Goal: Task Accomplishment & Management: Use online tool/utility

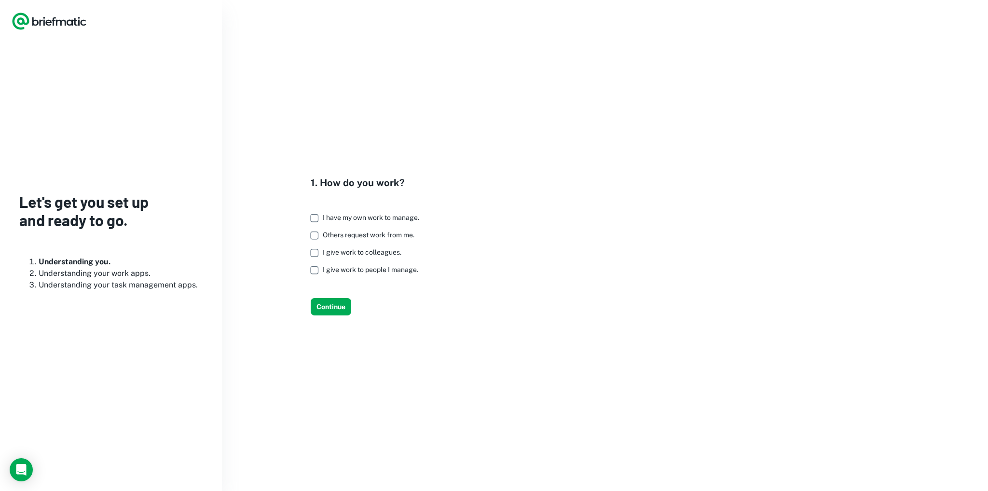
click at [344, 218] on span "I have my own work to manage." at bounding box center [371, 218] width 96 height 8
click at [327, 278] on button "Continue" at bounding box center [331, 306] width 41 height 17
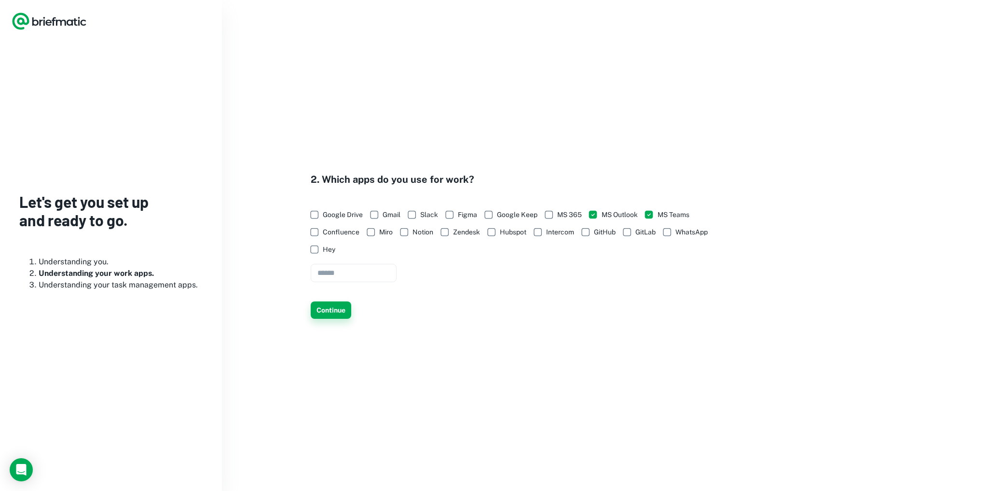
click at [340, 278] on button "Continue" at bounding box center [331, 309] width 41 height 17
click at [334, 278] on button "Continue" at bounding box center [331, 309] width 41 height 17
click at [326, 278] on button "Continue" at bounding box center [331, 309] width 41 height 17
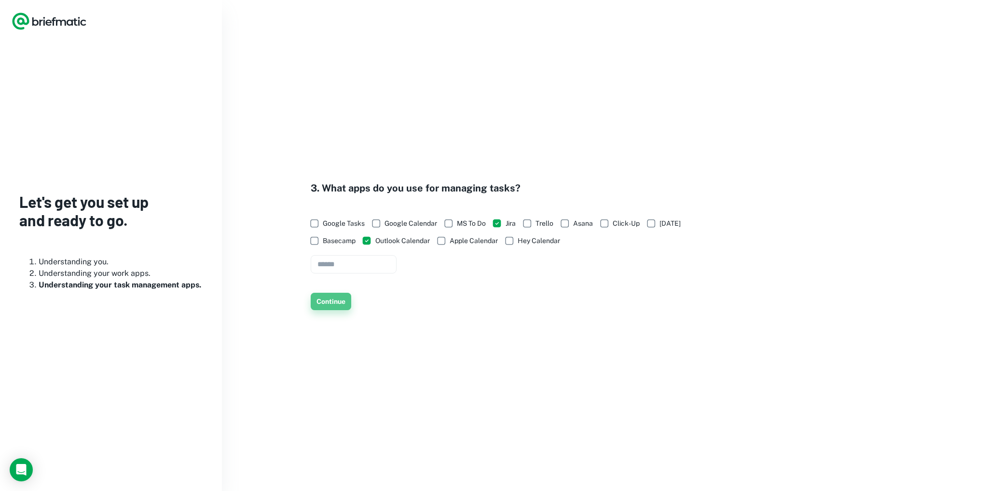
click at [331, 278] on button "Continue" at bounding box center [331, 301] width 41 height 17
click at [405, 278] on div "3. What apps do you use for managing tasks? Google Tasks Google Calendar MS To …" at bounding box center [480, 246] width 494 height 130
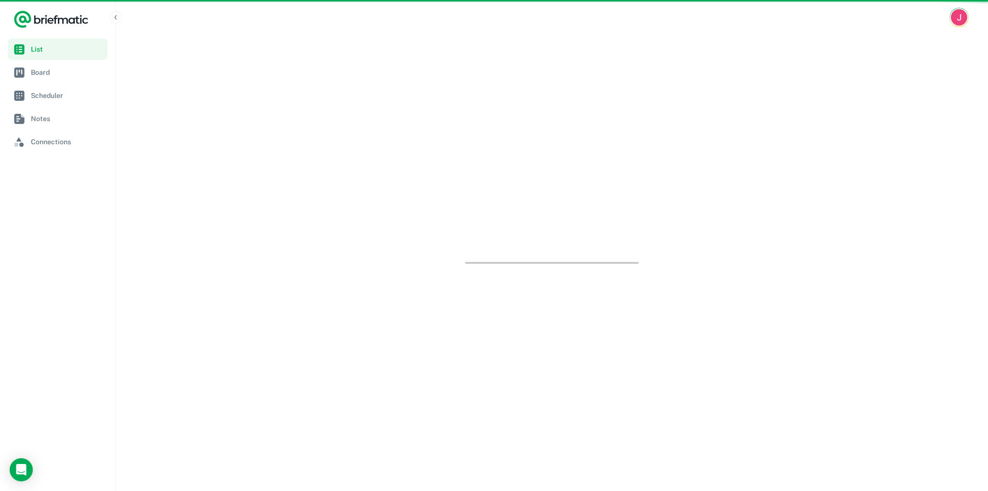
click at [339, 278] on div at bounding box center [552, 263] width 872 height 456
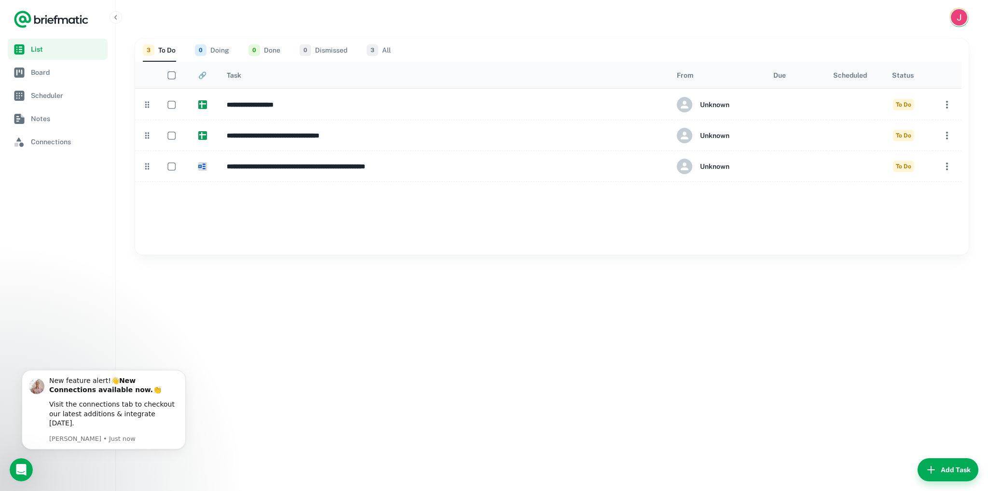
click at [284, 101] on h6 "**********" at bounding box center [447, 104] width 440 height 11
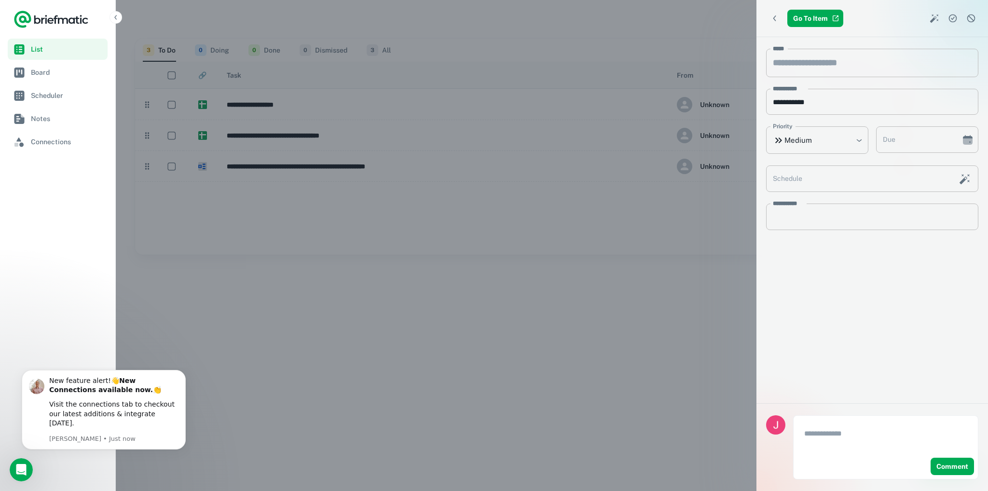
click at [386, 278] on div at bounding box center [494, 245] width 988 height 491
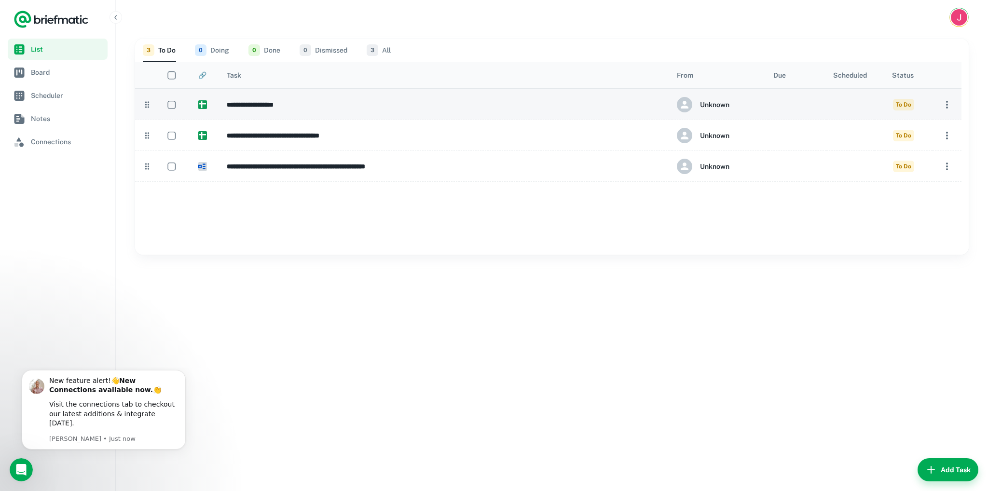
click at [199, 107] on img at bounding box center [202, 104] width 9 height 9
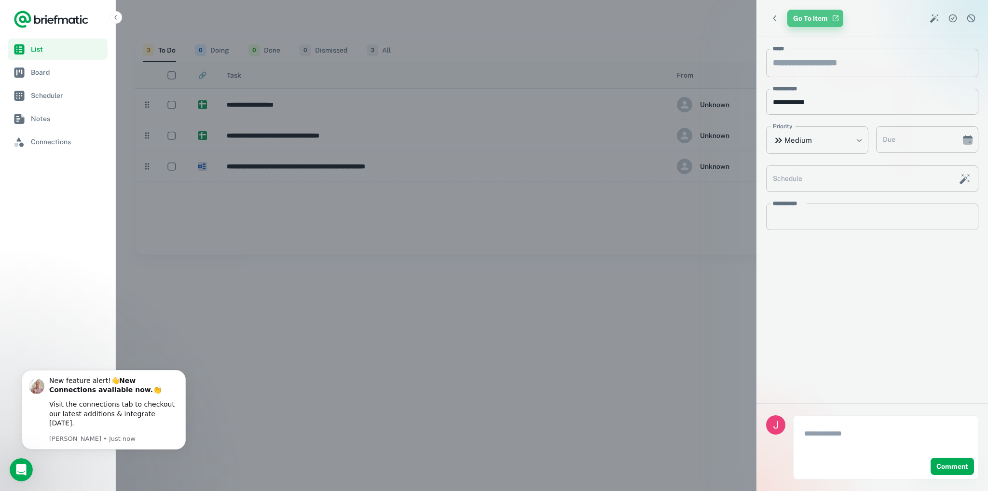
click at [611, 18] on link "Go To Item" at bounding box center [815, 18] width 56 height 17
click at [360, 277] on div at bounding box center [494, 245] width 988 height 491
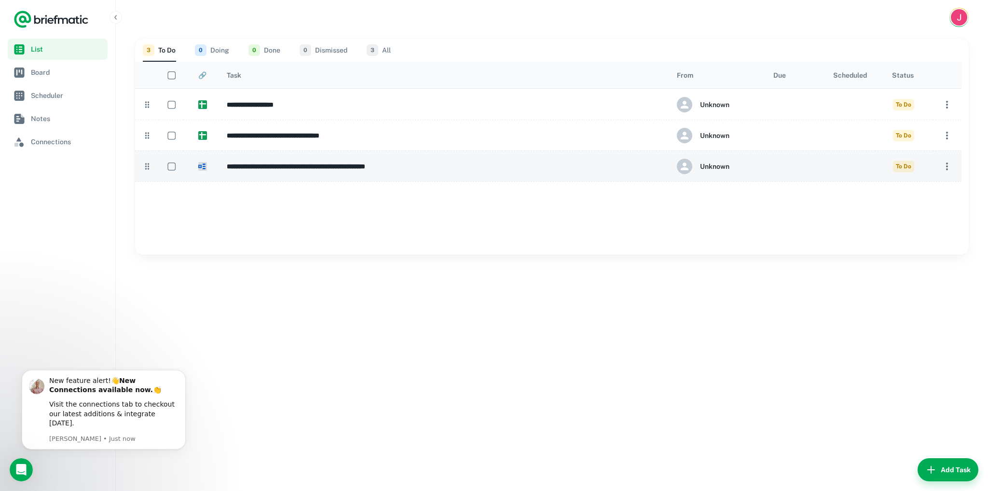
click at [272, 165] on h6 "**********" at bounding box center [447, 166] width 440 height 11
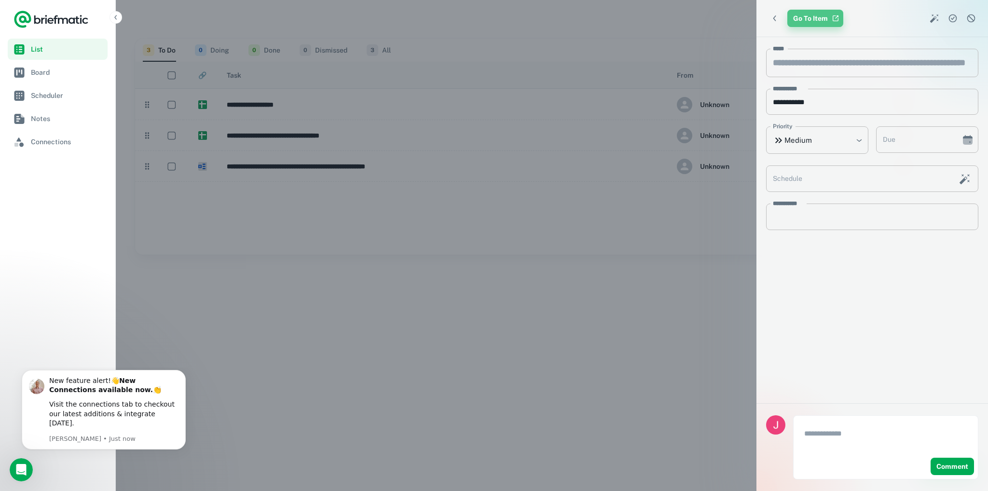
click at [611, 17] on link "Go To Item" at bounding box center [815, 18] width 56 height 17
click at [573, 225] on div at bounding box center [494, 245] width 988 height 491
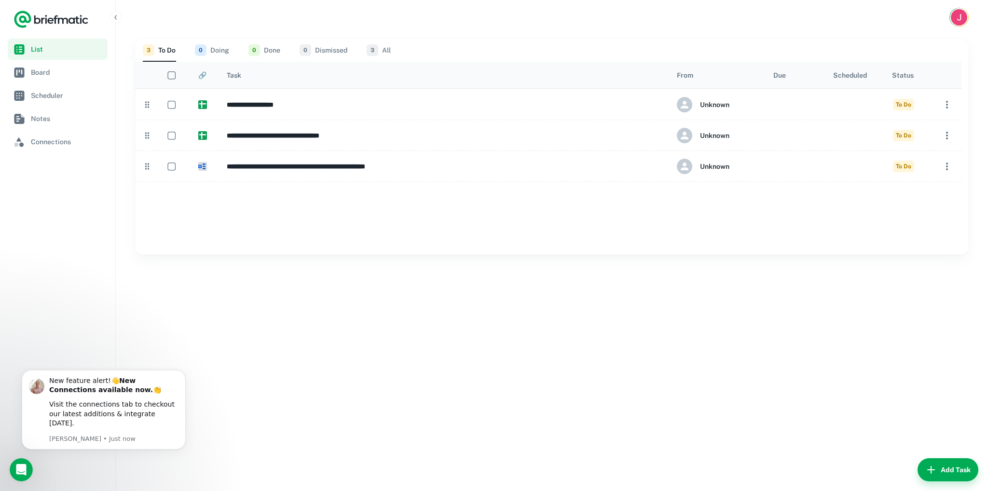
click at [207, 41] on button "0 Doing" at bounding box center [212, 50] width 34 height 23
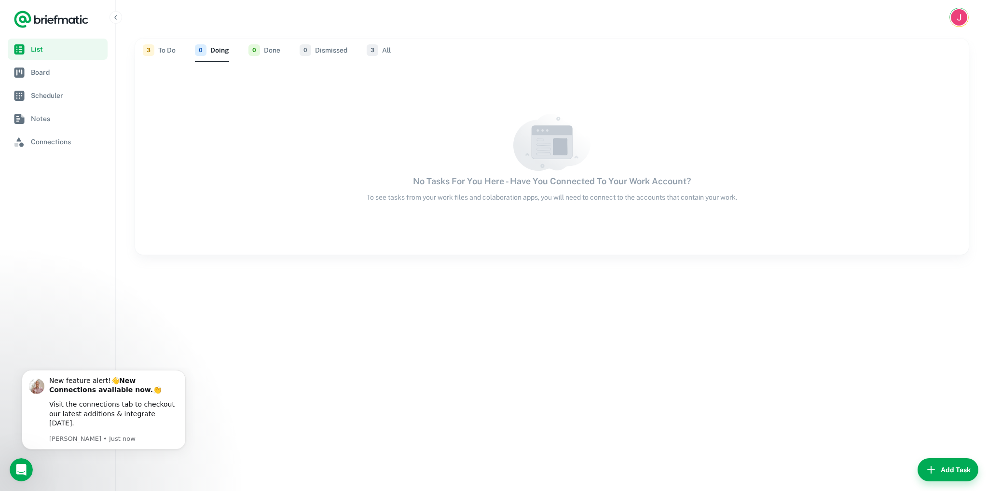
click at [255, 45] on span "0" at bounding box center [254, 50] width 12 height 12
click at [260, 46] on button "0 Done" at bounding box center [264, 50] width 32 height 23
click at [341, 51] on button "0 Dismissed" at bounding box center [324, 50] width 48 height 23
click at [394, 51] on div "3 To Do 0 Doing 0 Done 0 Dismissed 3 All" at bounding box center [552, 50] width 818 height 23
click at [385, 52] on button "3 All" at bounding box center [379, 50] width 24 height 23
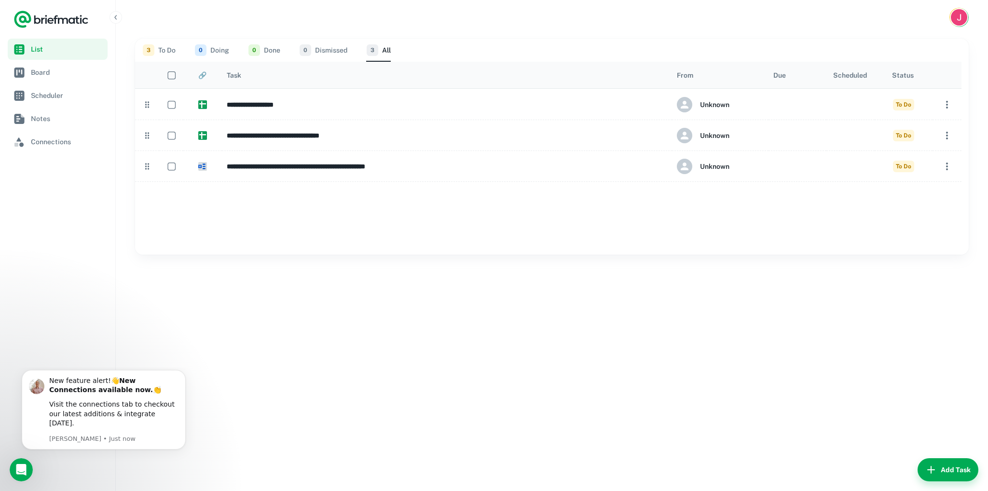
click at [166, 53] on button "3 To Do" at bounding box center [159, 50] width 33 height 23
click at [41, 69] on span "Board" at bounding box center [67, 72] width 73 height 11
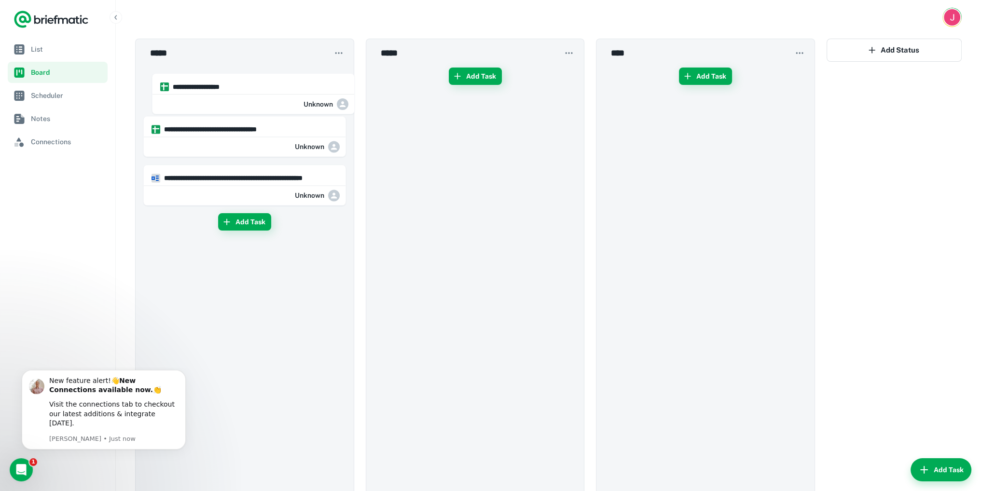
drag, startPoint x: 199, startPoint y: 78, endPoint x: 205, endPoint y: 84, distance: 8.2
click at [205, 84] on div "**********" at bounding box center [244, 289] width 203 height 450
click at [56, 278] on nav "List Board Scheduler Notes Connections" at bounding box center [57, 265] width 115 height 452
click at [16, 278] on icon "Open Intercom Messenger" at bounding box center [20, 469] width 16 height 16
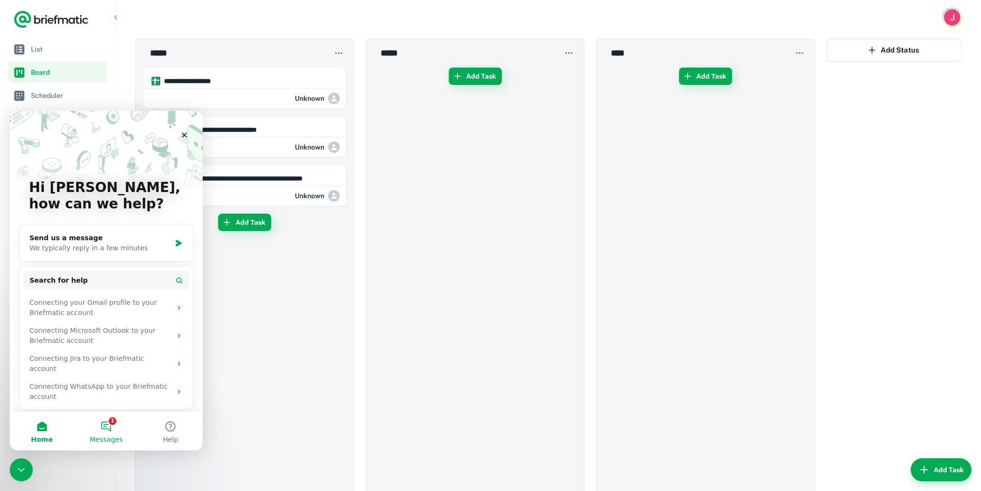
click at [102, 278] on button "1 Messages" at bounding box center [106, 431] width 64 height 39
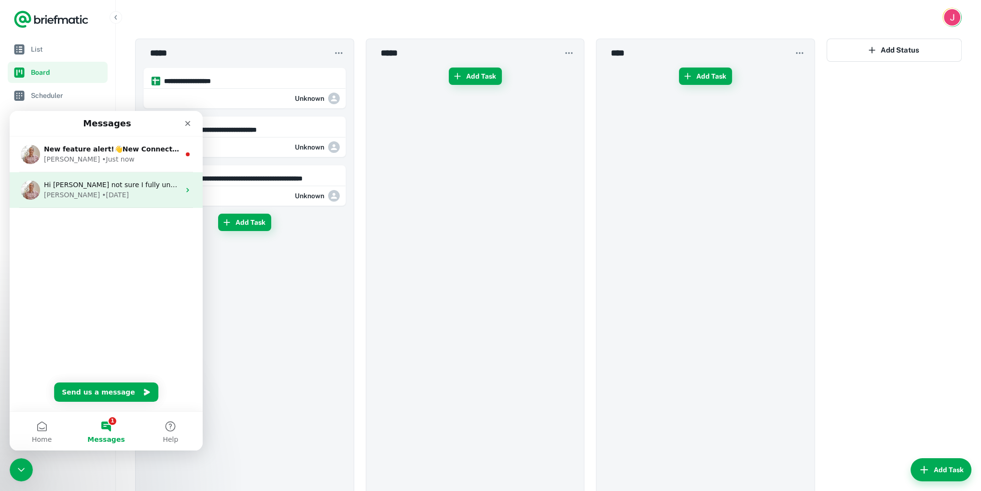
click at [105, 190] on div "Robert • 65w ago" at bounding box center [112, 195] width 136 height 10
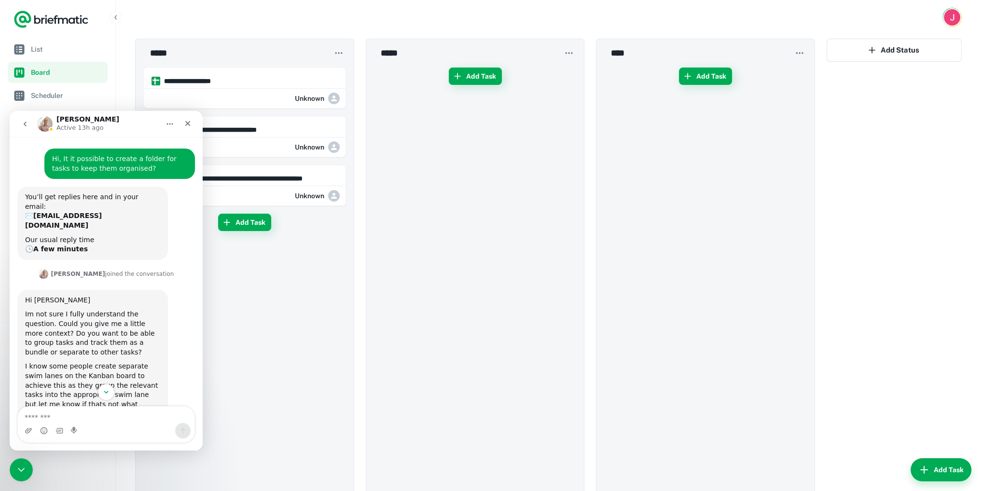
scroll to position [46, 0]
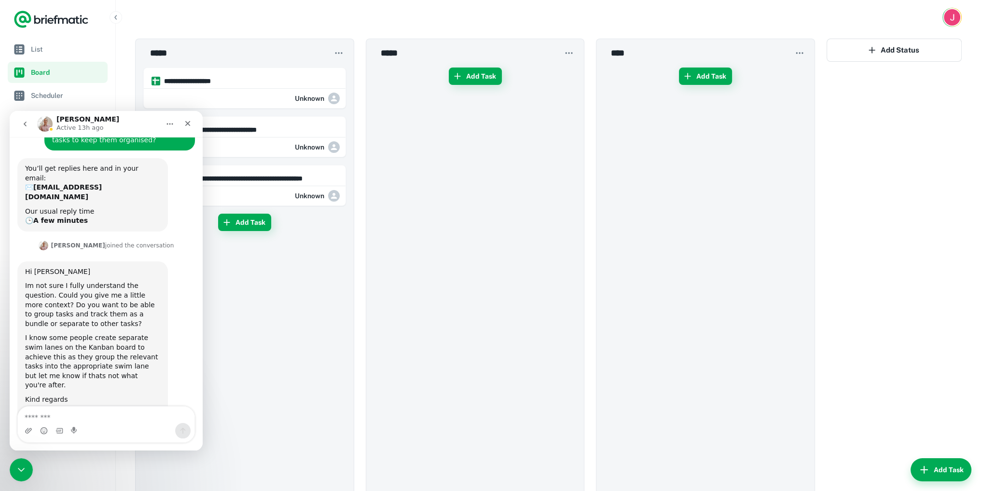
click at [249, 278] on div "**********" at bounding box center [244, 289] width 203 height 450
click at [20, 278] on div "Close Intercom Messenger" at bounding box center [19, 468] width 23 height 23
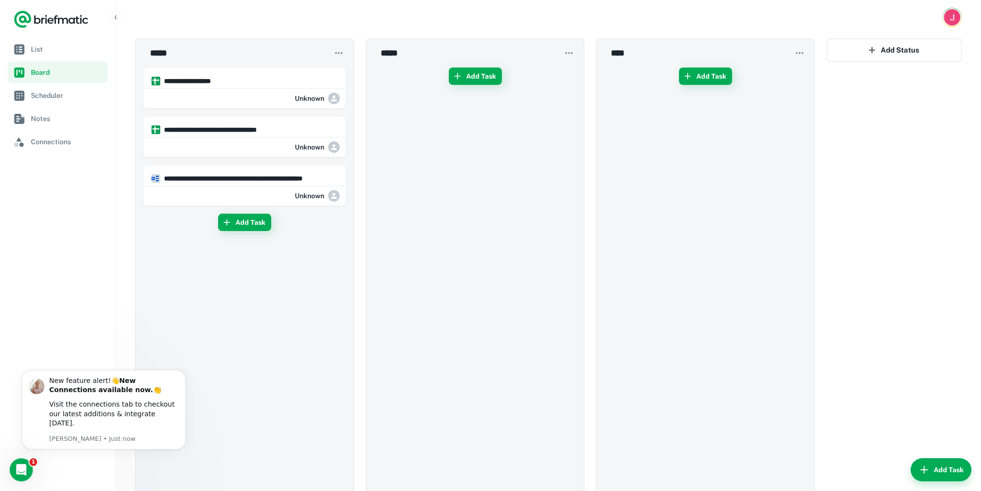
scroll to position [0, 0]
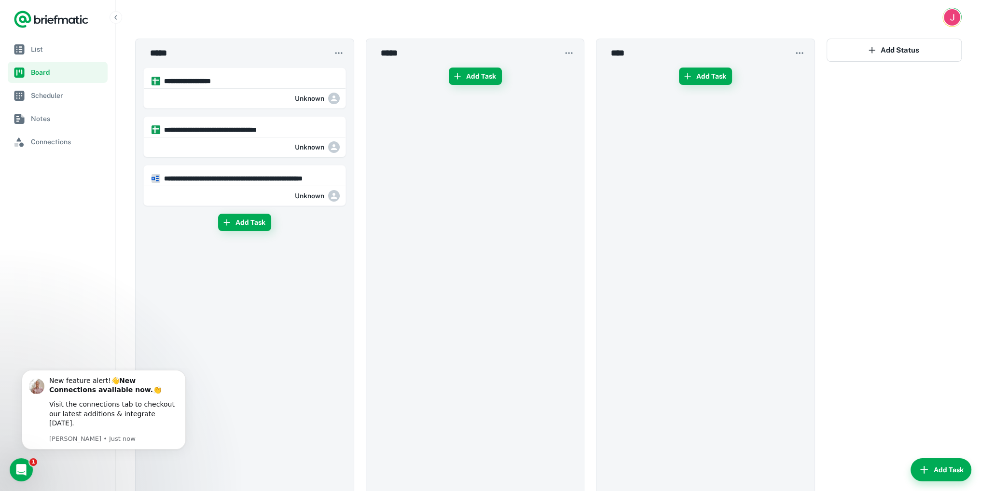
click at [46, 241] on nav "List Board Scheduler Notes Connections" at bounding box center [57, 265] width 115 height 452
click at [11, 278] on div "Open Intercom Messenger" at bounding box center [20, 468] width 32 height 32
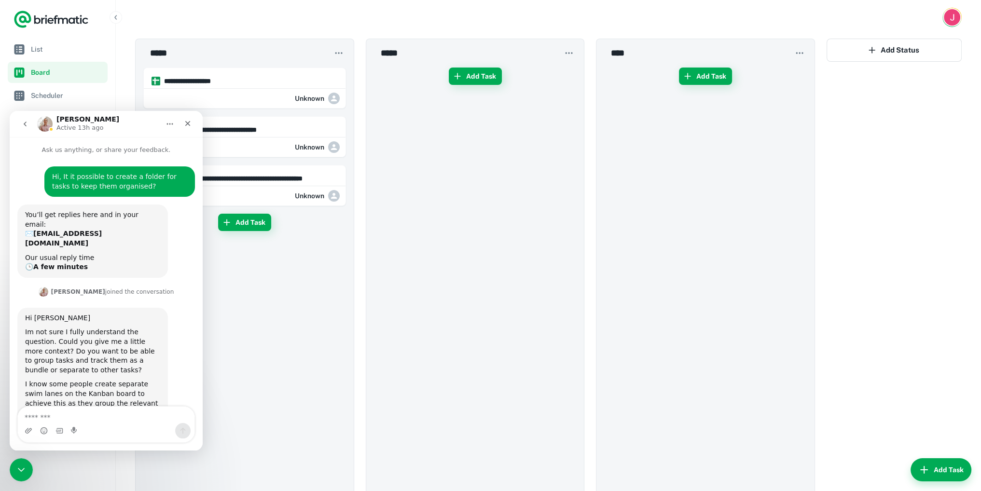
click at [23, 123] on icon "go back" at bounding box center [25, 124] width 8 height 8
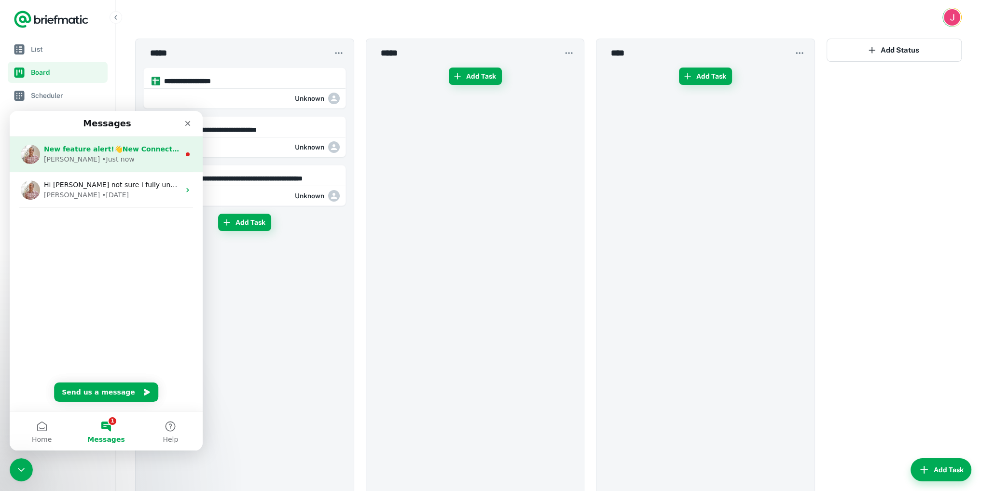
click at [79, 153] on span "New feature alert!👋New Connections available now.👏 Visit the connections tab to…" at bounding box center [297, 149] width 507 height 8
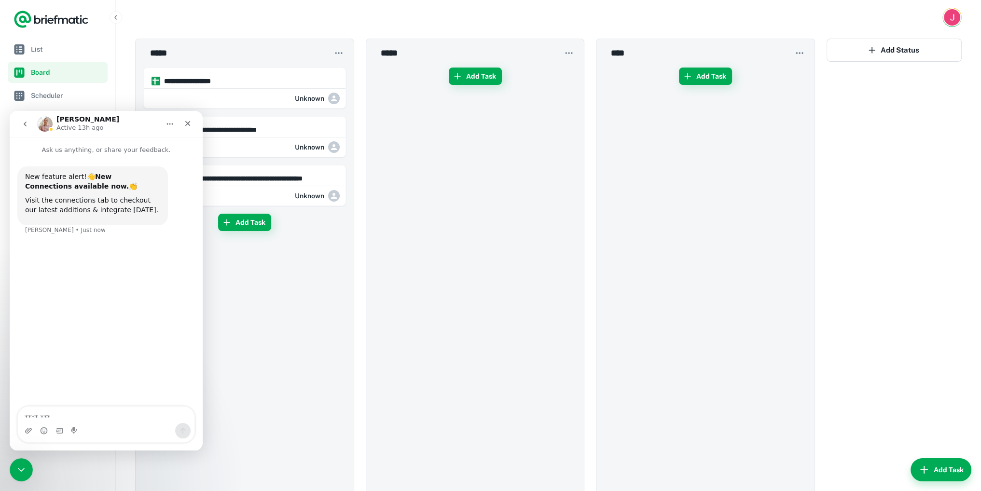
click at [27, 117] on button "go back" at bounding box center [25, 124] width 18 height 18
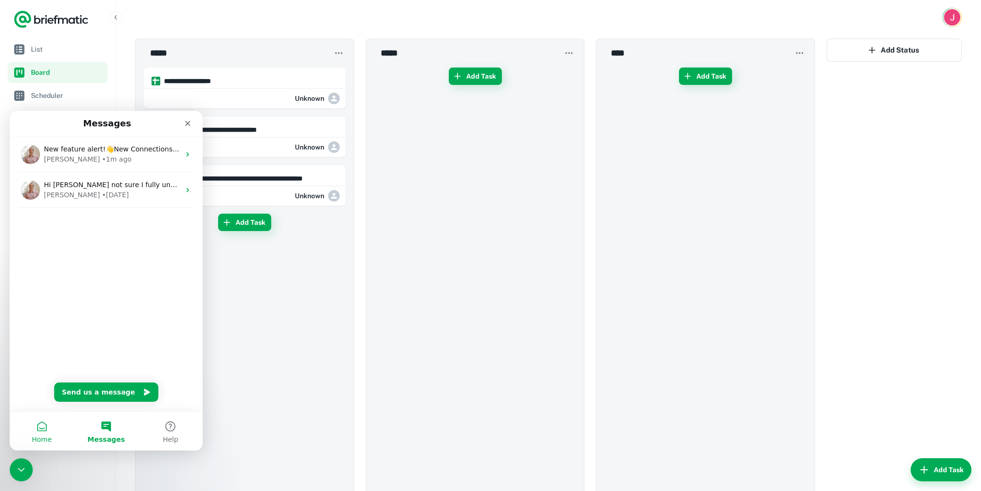
click at [36, 278] on span "Home" at bounding box center [42, 439] width 20 height 7
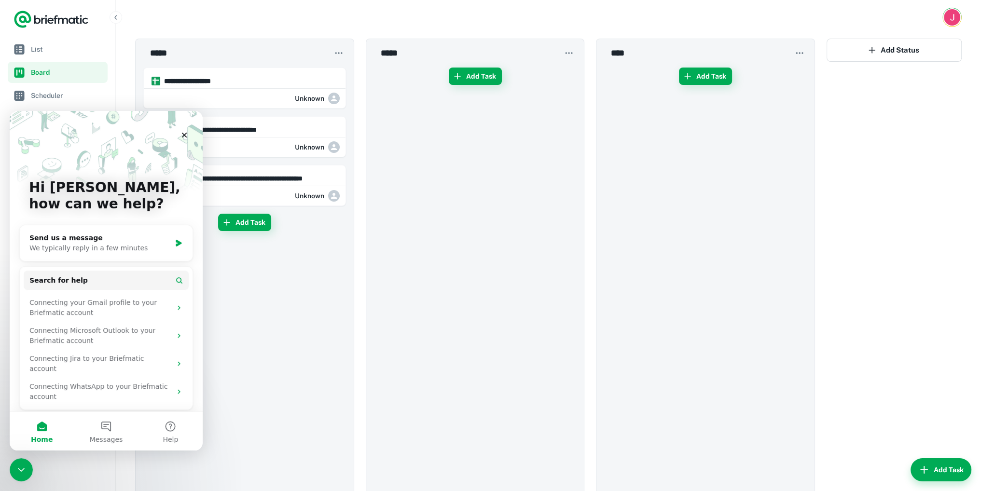
click at [235, 278] on div "**********" at bounding box center [244, 289] width 203 height 450
click at [21, 278] on icon "Close Intercom Messenger" at bounding box center [20, 469] width 12 height 12
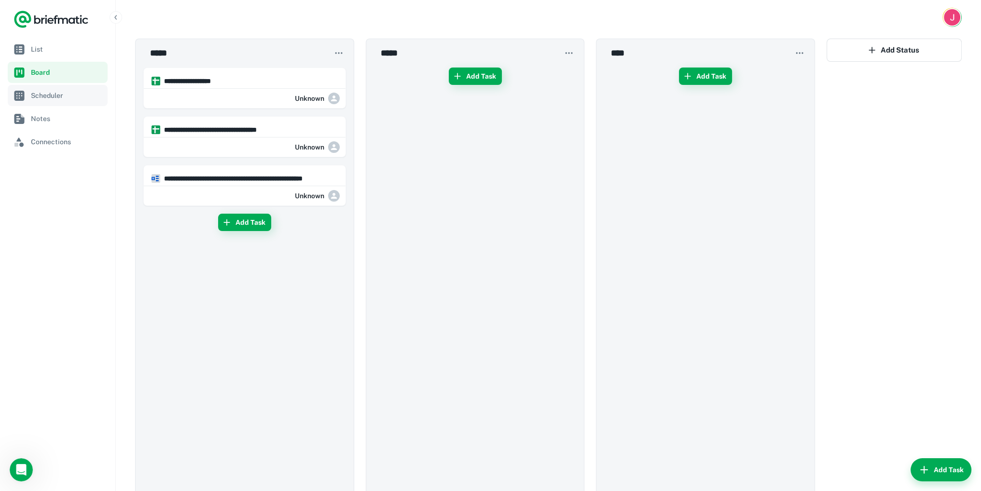
click at [52, 92] on span "Scheduler" at bounding box center [67, 95] width 73 height 11
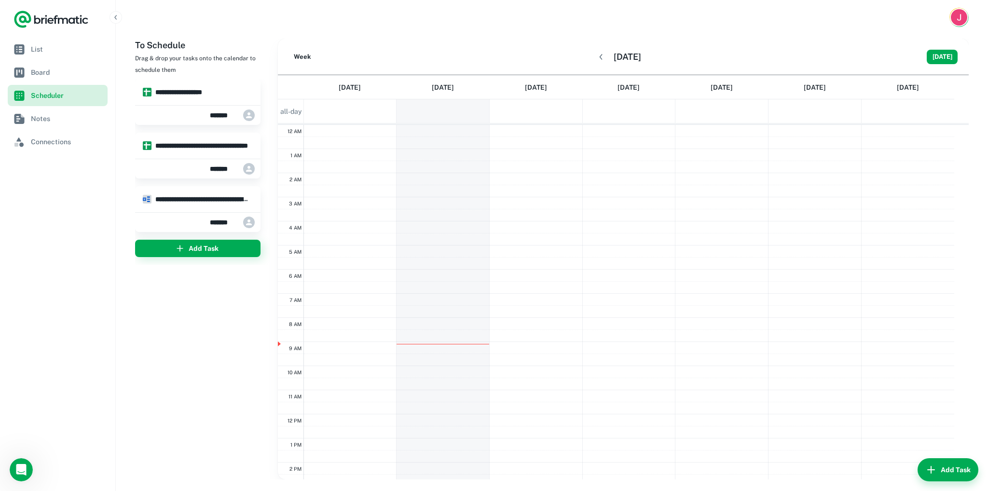
scroll to position [144, 0]
click at [61, 112] on link "Notes" at bounding box center [58, 118] width 100 height 21
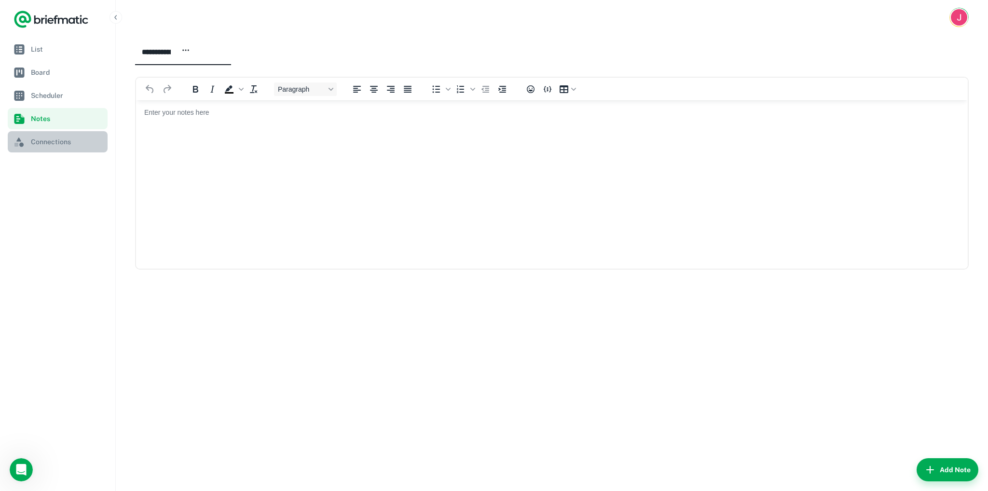
click at [89, 146] on span "Connections" at bounding box center [67, 141] width 73 height 11
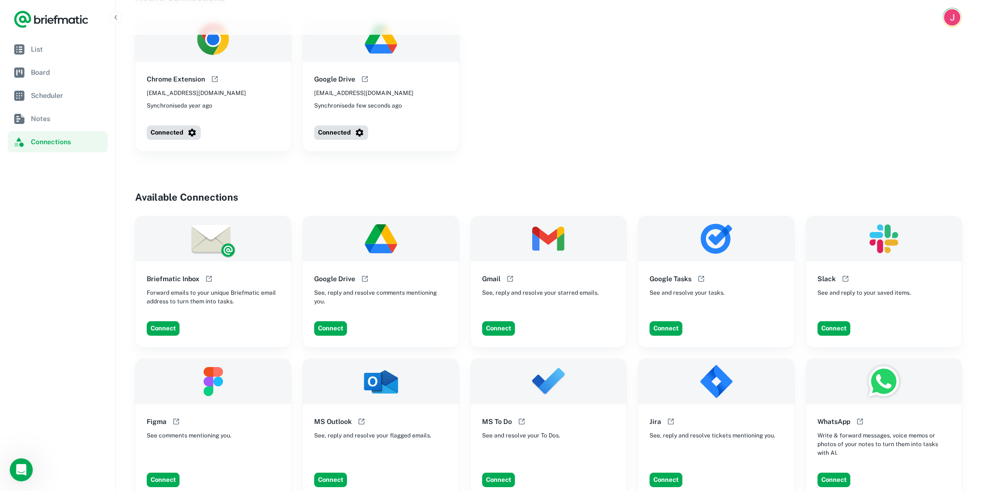
scroll to position [241, 0]
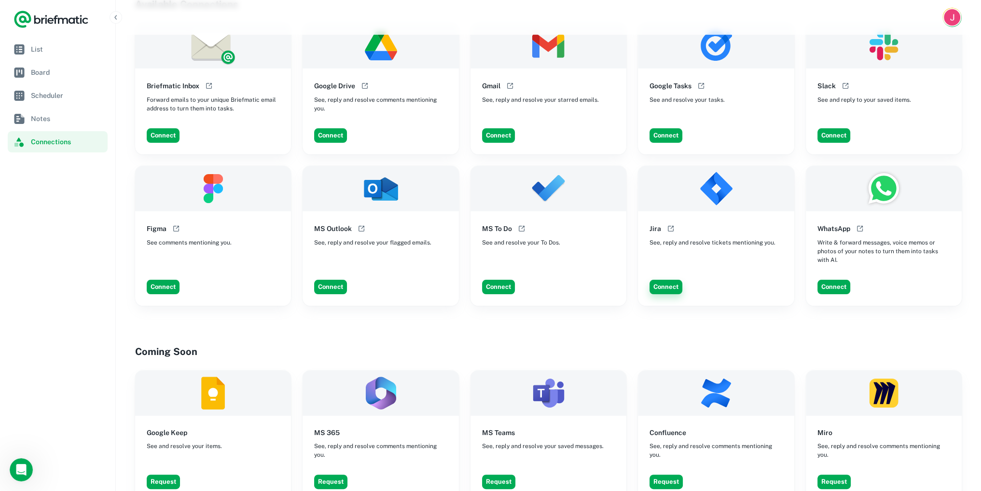
click at [611, 278] on button "Connect" at bounding box center [665, 287] width 33 height 14
click at [336, 278] on button "Connect" at bounding box center [330, 287] width 33 height 14
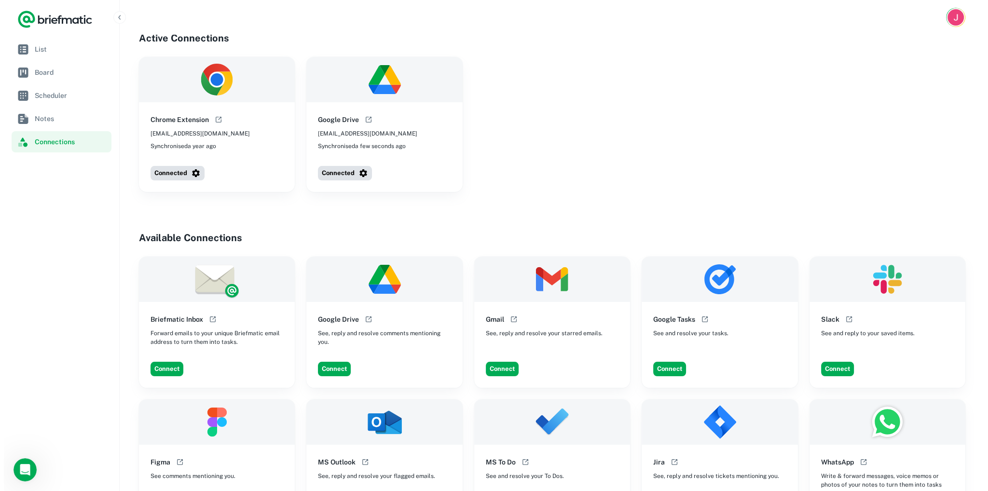
scroll to position [0, 0]
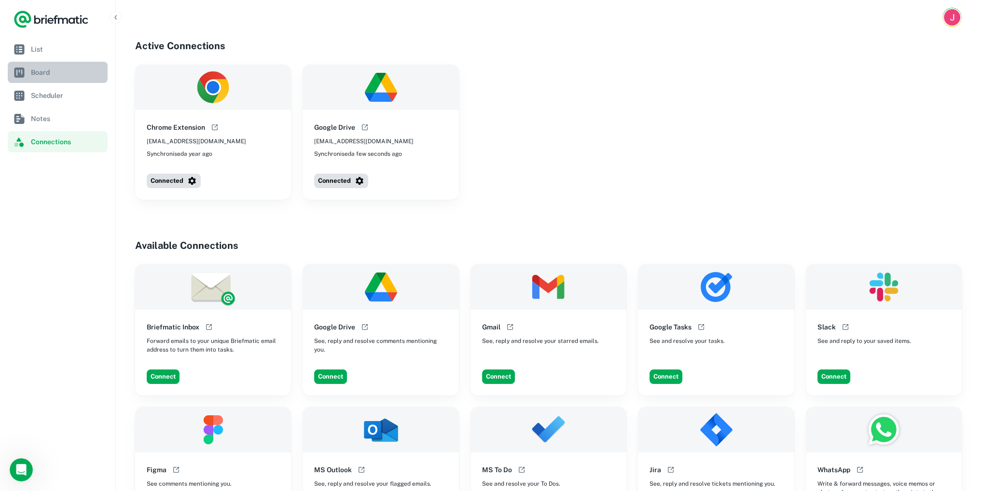
click at [41, 62] on link "Board" at bounding box center [58, 72] width 100 height 21
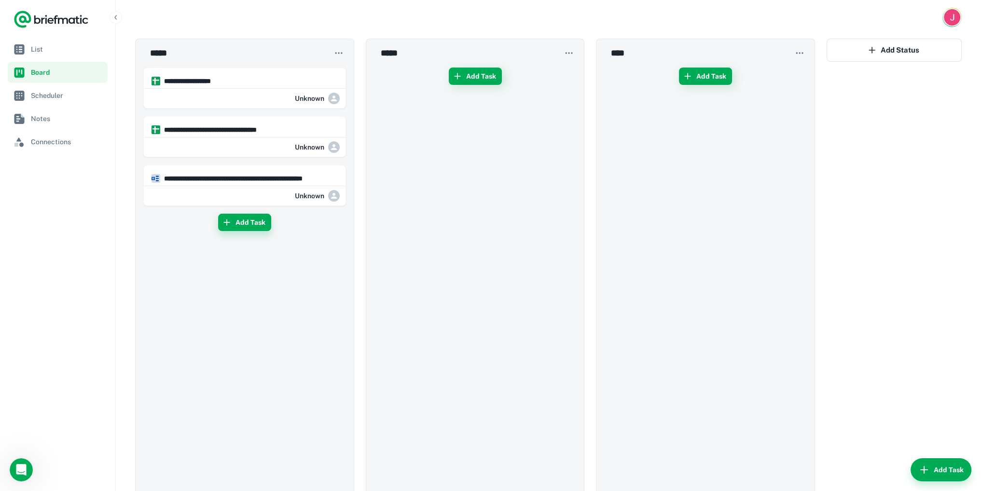
click at [244, 226] on button "Add Task" at bounding box center [244, 222] width 53 height 17
click at [243, 227] on input "text" at bounding box center [245, 227] width 202 height 26
click at [183, 274] on div "**********" at bounding box center [244, 289] width 203 height 450
click at [39, 87] on link "Scheduler" at bounding box center [58, 95] width 100 height 21
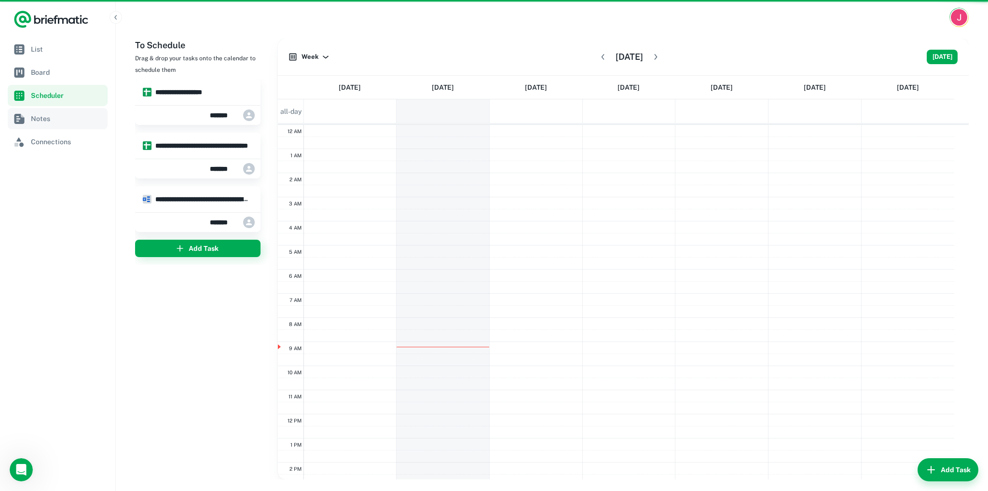
scroll to position [144, 0]
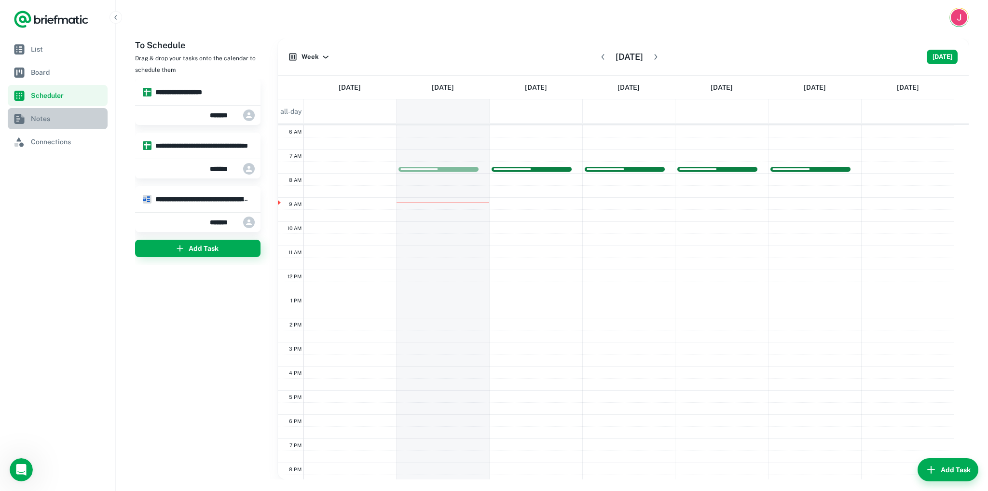
click at [30, 119] on link "Notes" at bounding box center [58, 118] width 100 height 21
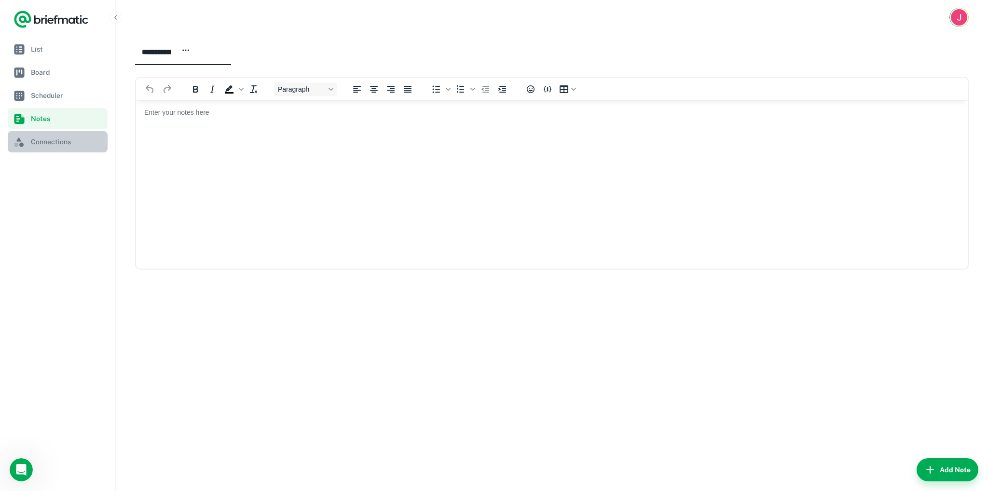
click at [45, 138] on span "Connections" at bounding box center [67, 141] width 73 height 11
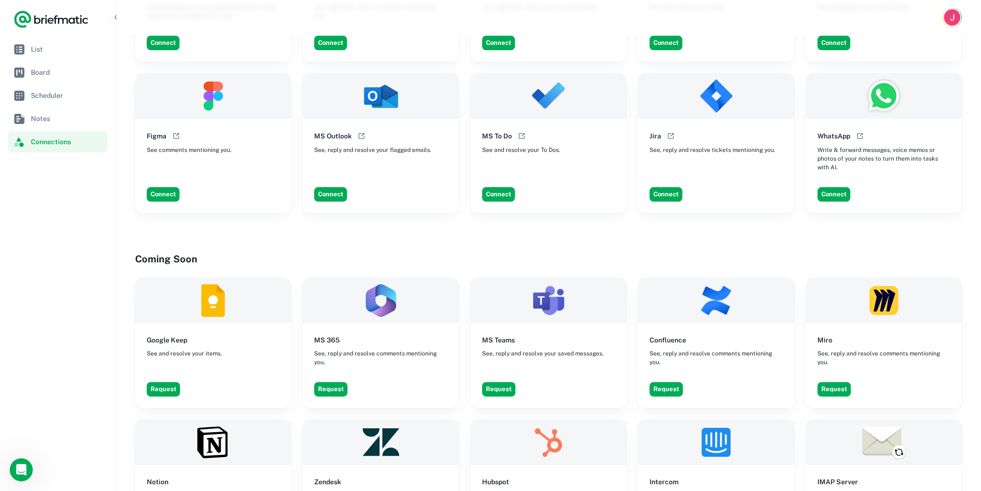
scroll to position [338, 0]
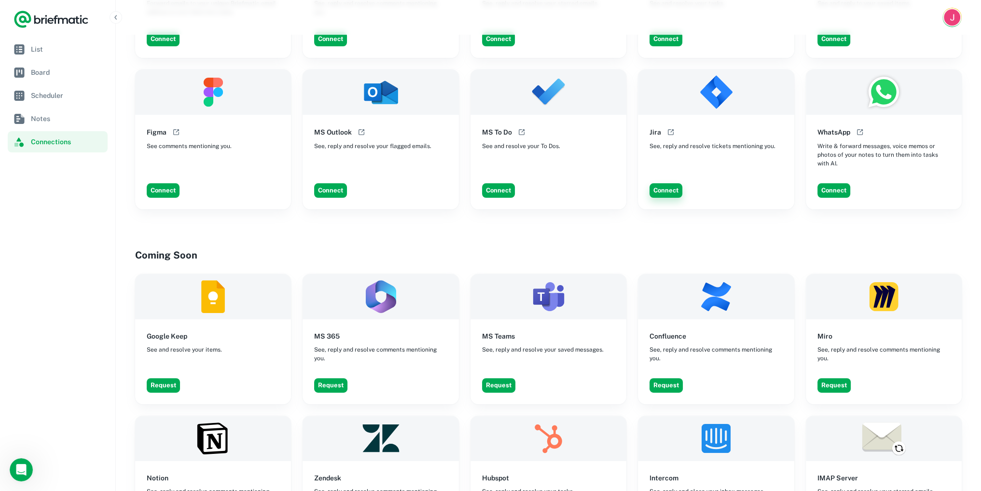
click at [611, 188] on button "Connect" at bounding box center [665, 190] width 33 height 14
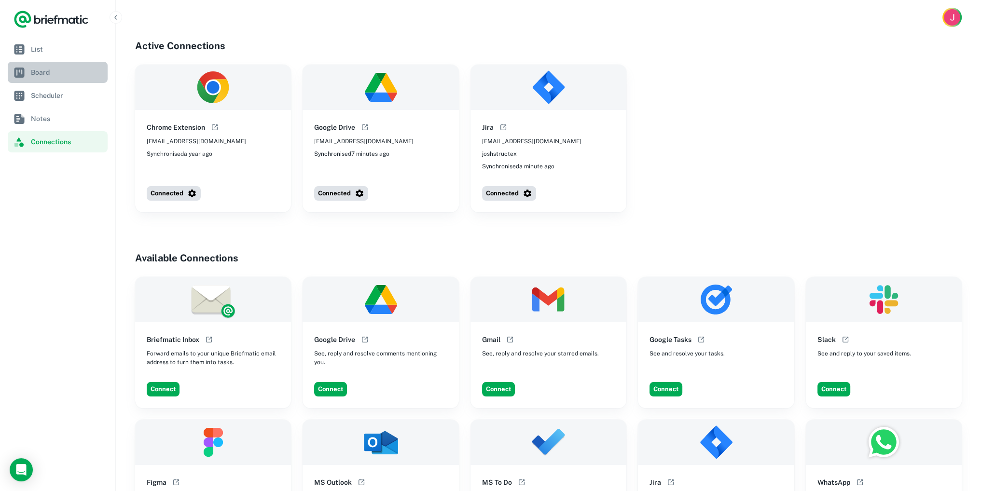
click at [16, 72] on span "Board" at bounding box center [20, 73] width 12 height 12
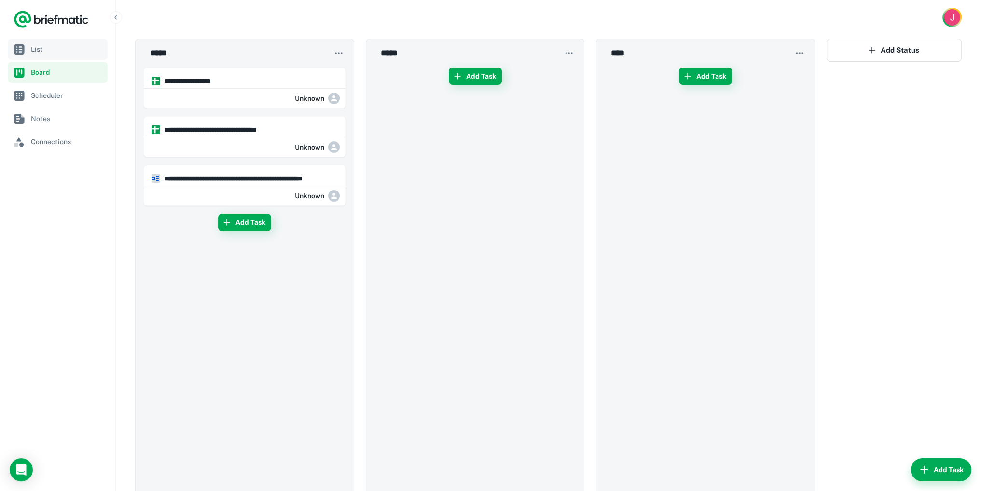
click at [46, 53] on span "List" at bounding box center [67, 49] width 73 height 11
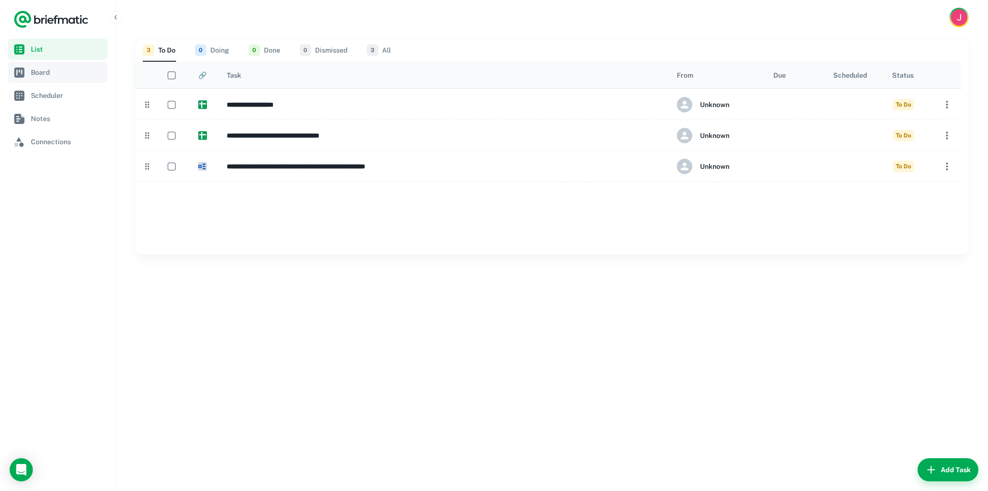
click at [62, 72] on span "Board" at bounding box center [67, 72] width 73 height 11
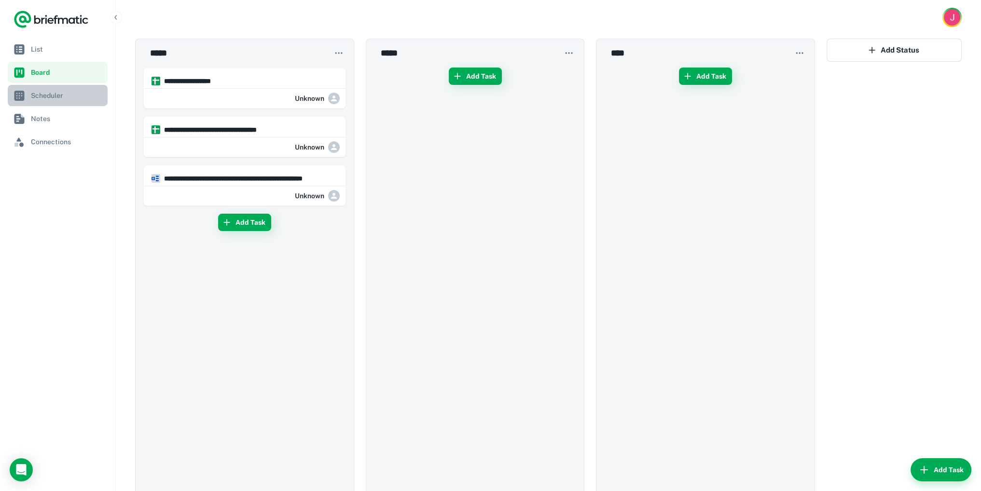
click at [64, 97] on span "Scheduler" at bounding box center [67, 95] width 73 height 11
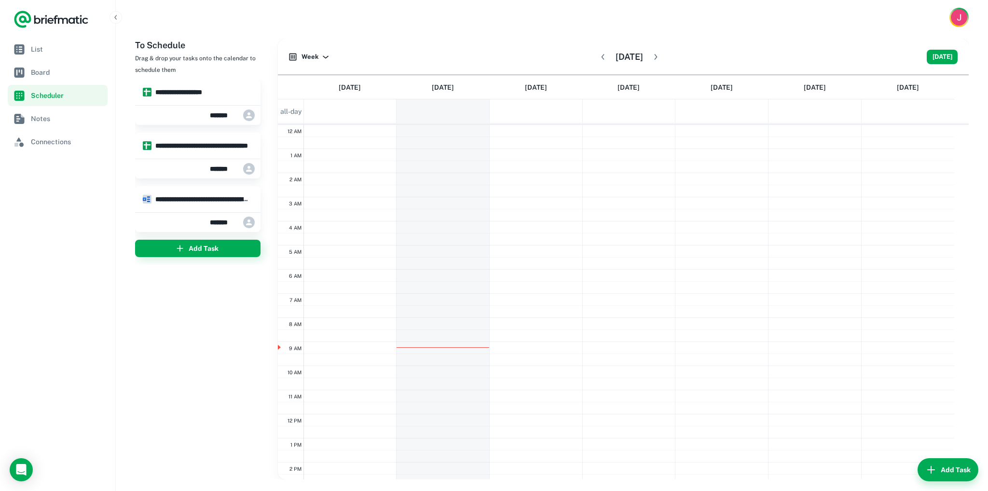
scroll to position [144, 0]
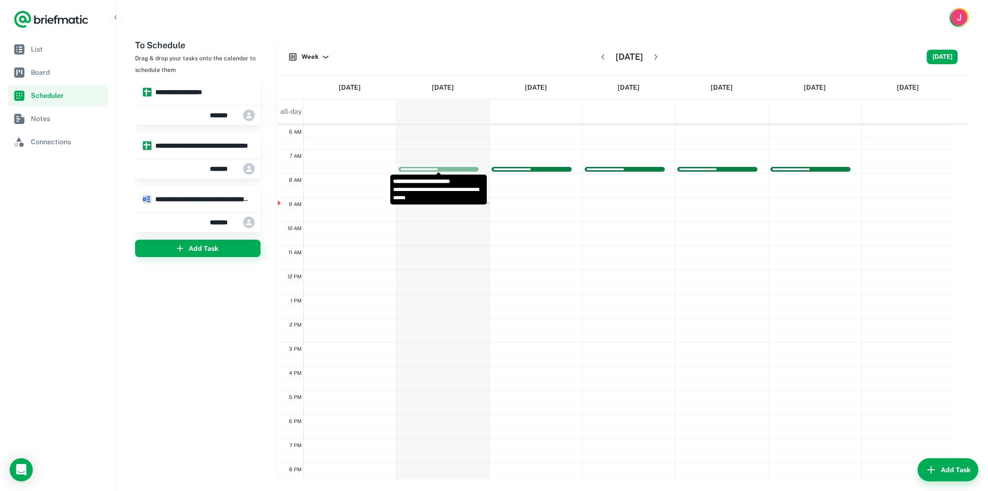
click at [436, 174] on div "**********" at bounding box center [616, 270] width 676 height 578
type input "**********"
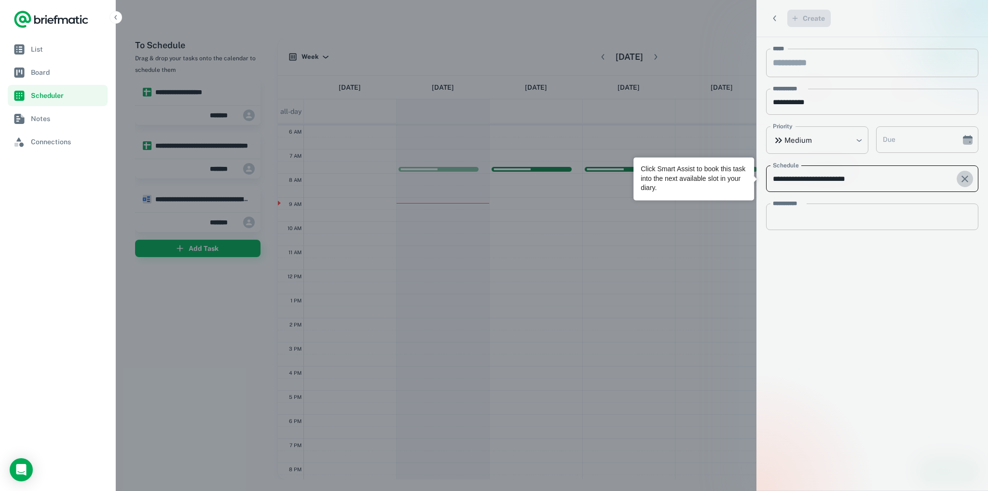
click at [959, 174] on icon "scrollable content" at bounding box center [965, 179] width 12 height 12
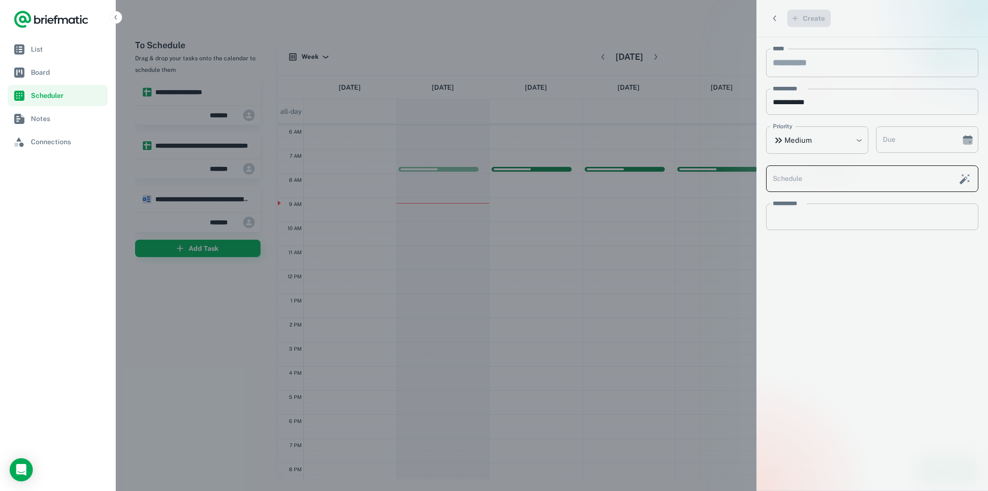
click at [671, 249] on div at bounding box center [494, 245] width 988 height 491
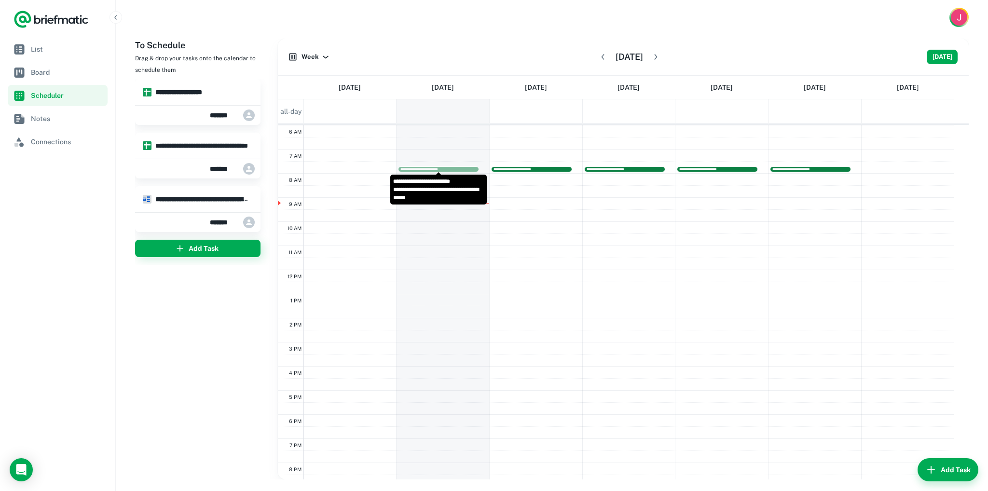
click at [436, 169] on span "**********" at bounding box center [421, 169] width 43 height 3
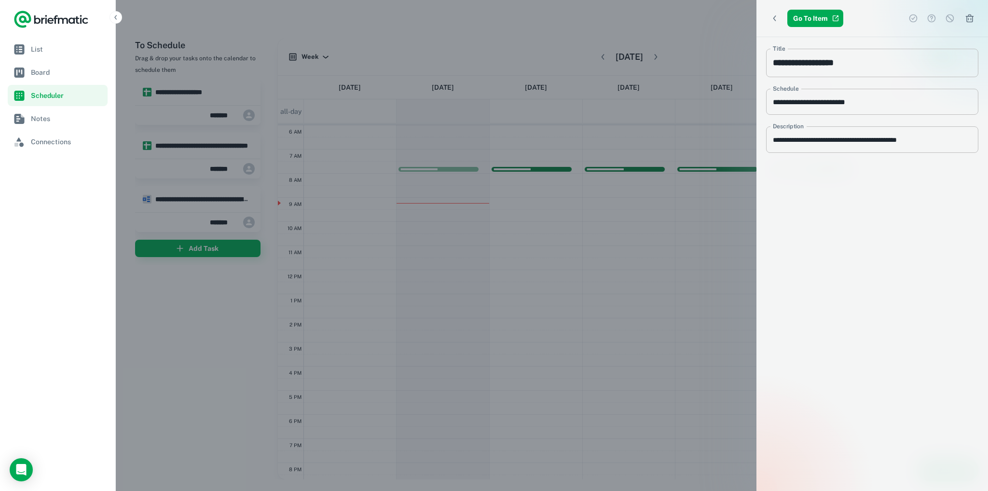
click at [965, 20] on icon "Delete Event" at bounding box center [970, 19] width 10 height 10
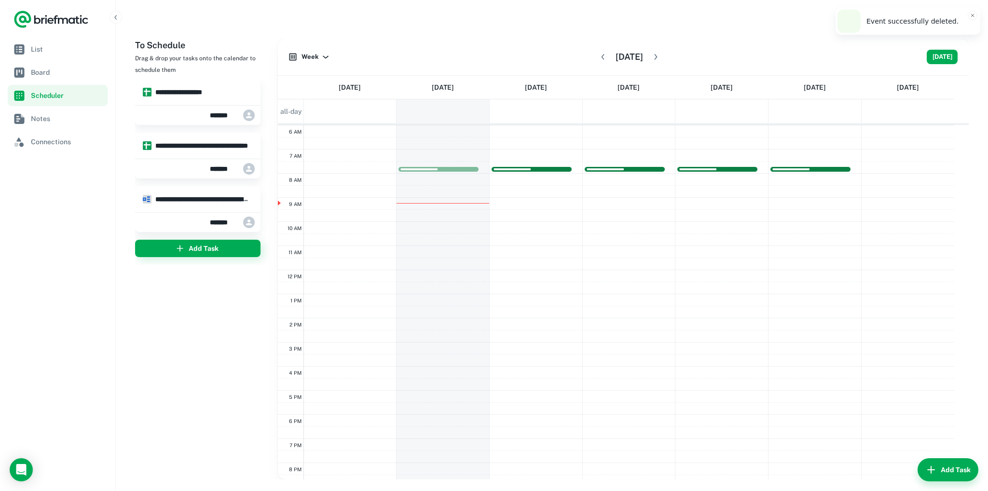
click at [960, 17] on body "**********" at bounding box center [494, 245] width 988 height 491
click at [554, 168] on div "**********" at bounding box center [531, 169] width 76 height 3
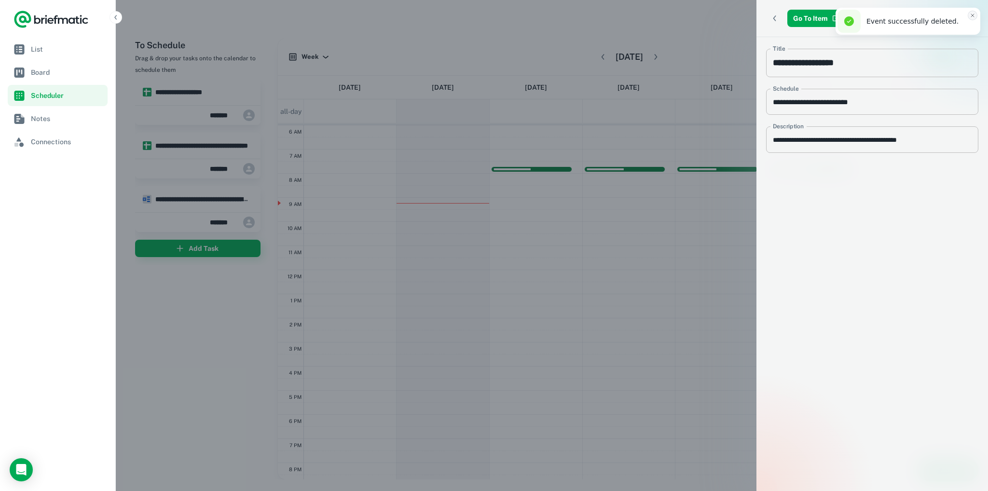
click at [968, 19] on button "Close toast" at bounding box center [973, 16] width 10 height 10
click at [966, 16] on icon "Delete Event" at bounding box center [970, 18] width 8 height 8
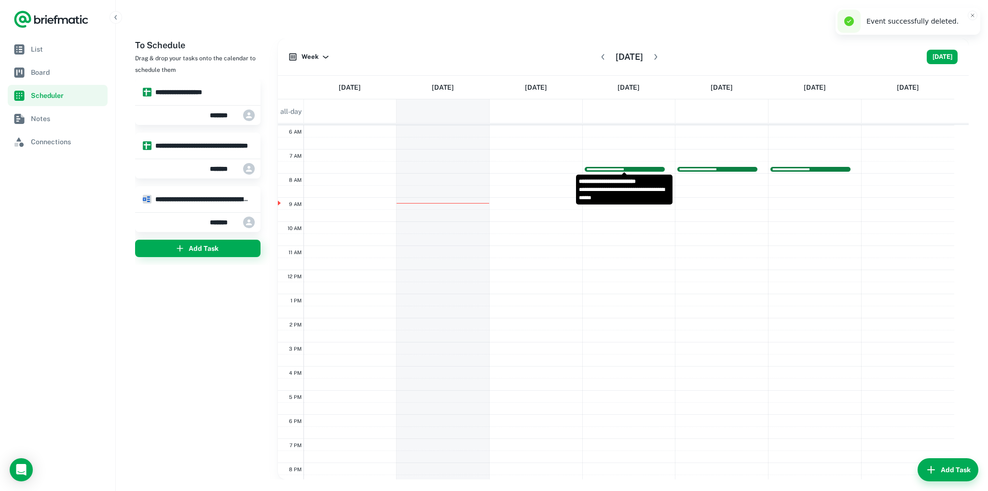
click at [634, 170] on div at bounding box center [624, 172] width 81 height 4
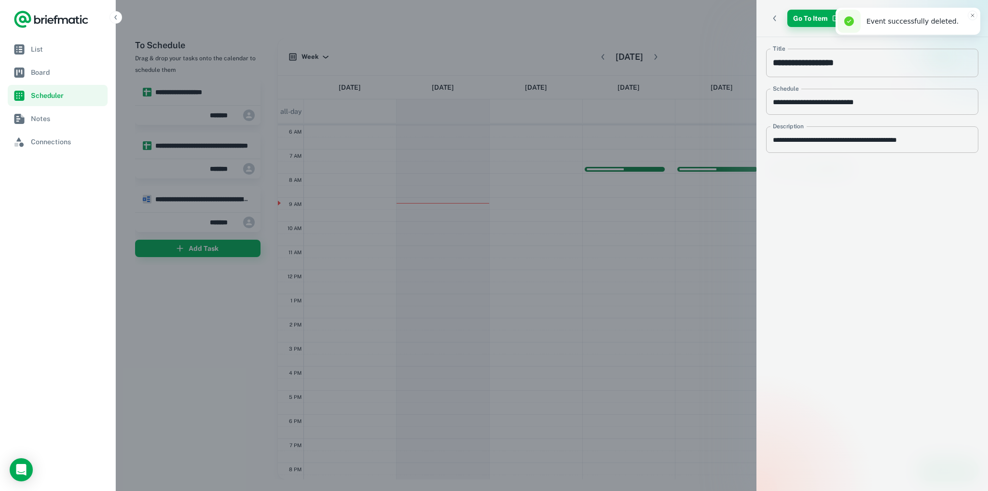
click at [802, 12] on link "Go To Item" at bounding box center [815, 18] width 56 height 17
click at [590, 19] on div at bounding box center [494, 245] width 988 height 491
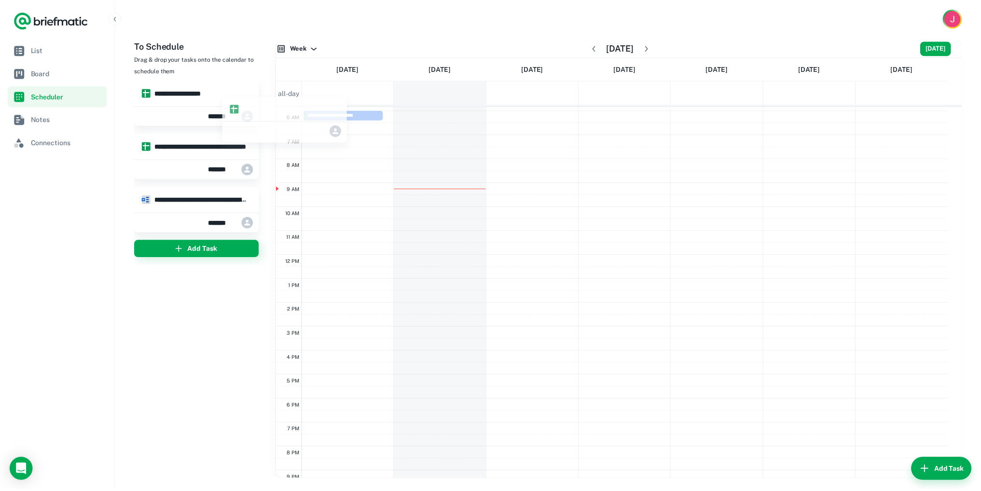
scroll to position [138, 0]
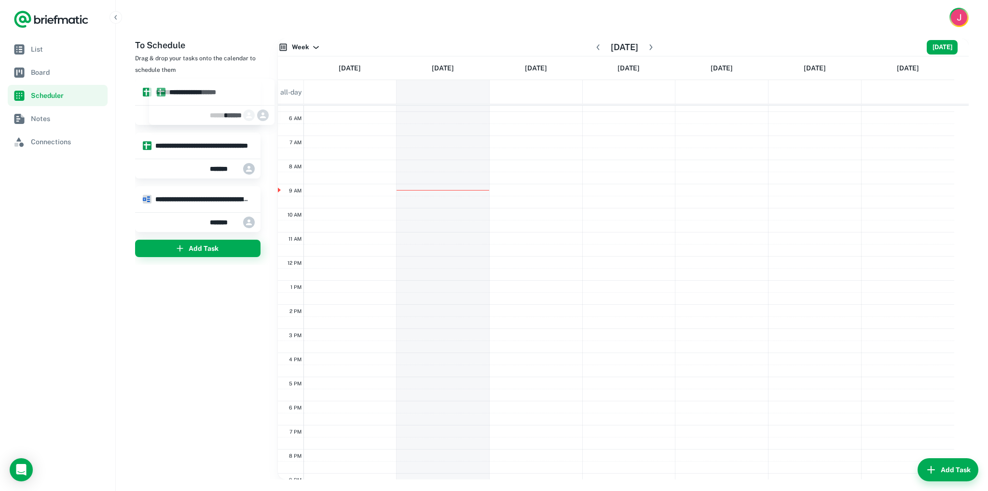
click at [202, 101] on div at bounding box center [197, 100] width 125 height 6
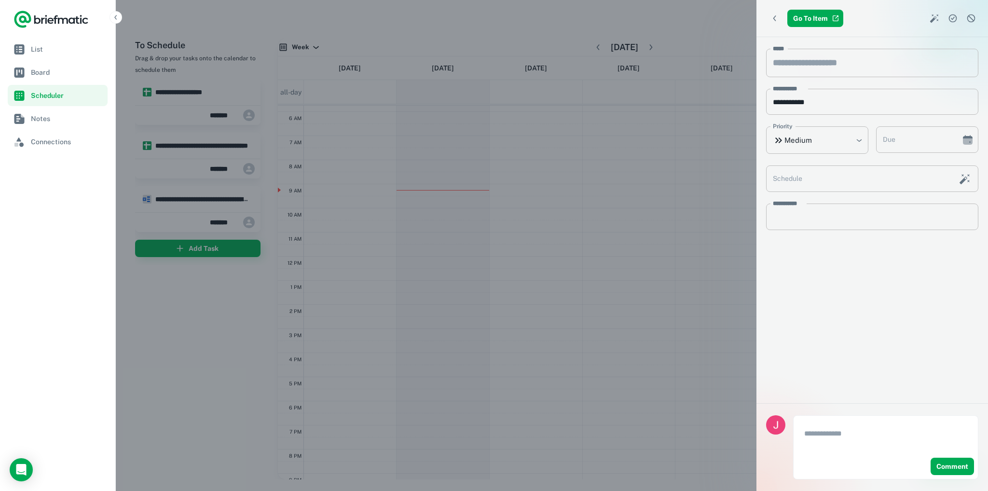
drag, startPoint x: 190, startPoint y: 95, endPoint x: 950, endPoint y: 39, distance: 761.7
click at [950, 39] on div "**********" at bounding box center [872, 145] width 232 height 216
click at [966, 18] on icon "Dismiss task" at bounding box center [971, 19] width 10 height 10
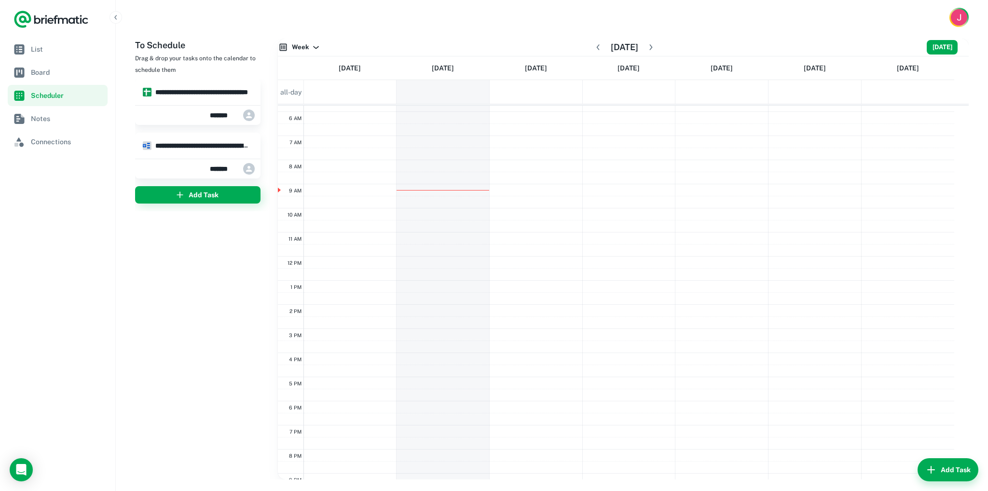
click at [170, 103] on hr at bounding box center [197, 104] width 125 height 2
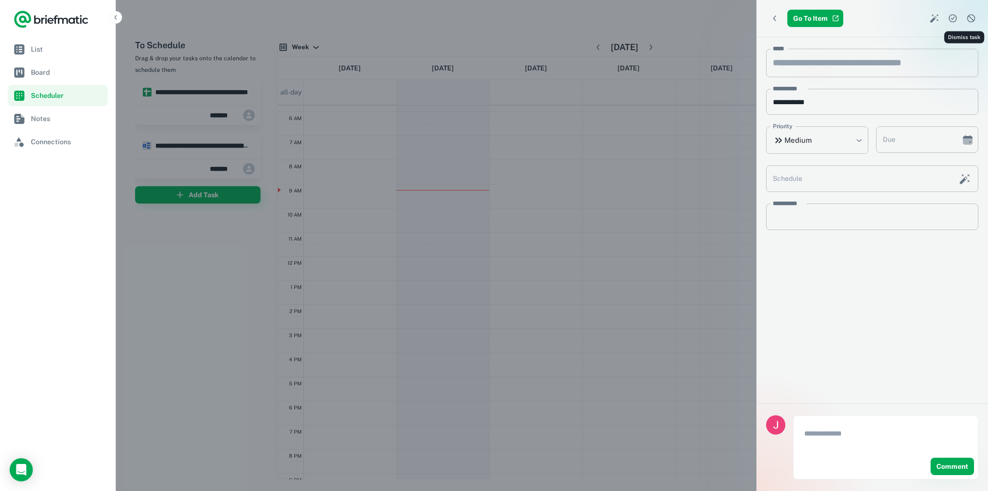
click at [966, 16] on icon "Dismiss task" at bounding box center [971, 19] width 10 height 10
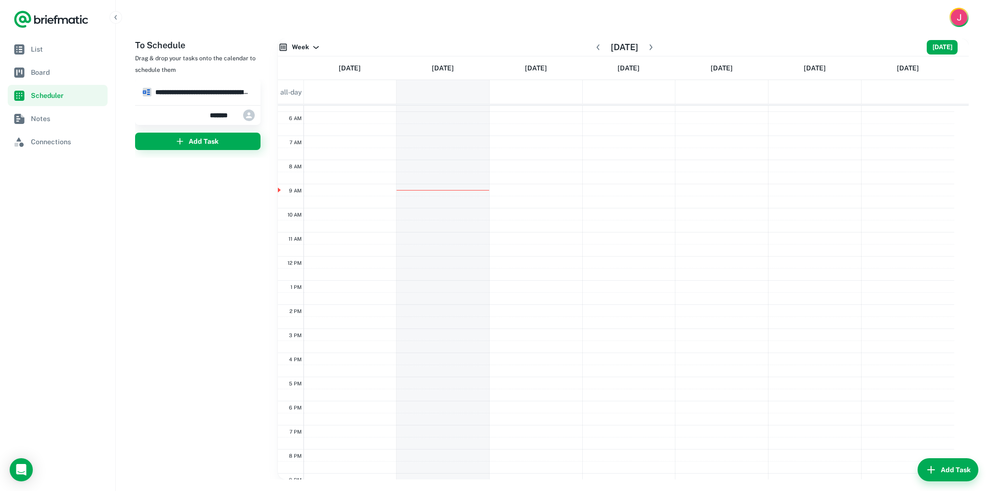
click at [193, 91] on h6 "**********" at bounding box center [202, 92] width 94 height 11
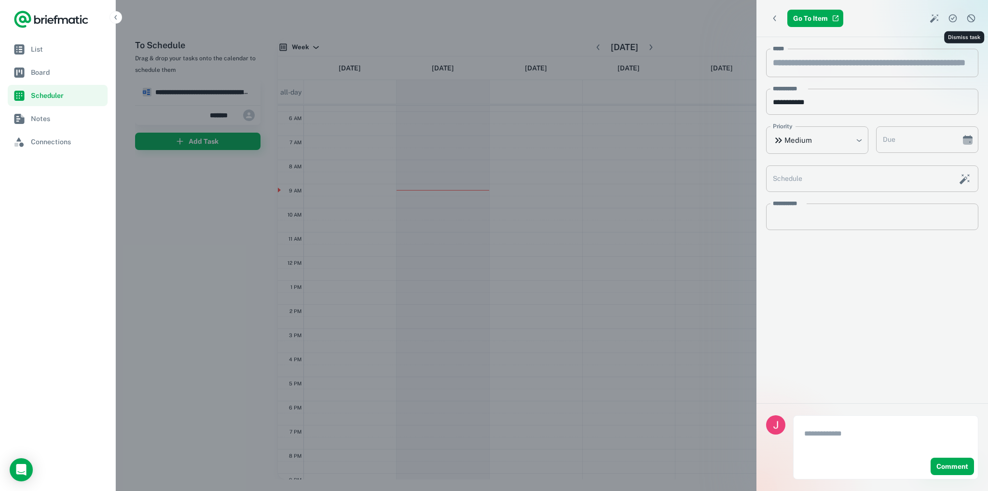
click at [966, 20] on icon "Dismiss task" at bounding box center [971, 19] width 10 height 10
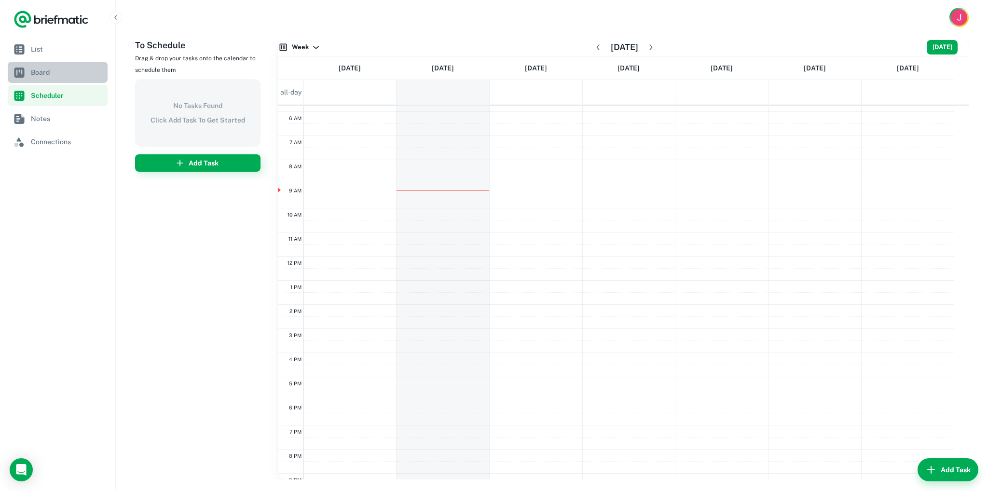
click at [47, 73] on span "Board" at bounding box center [67, 72] width 73 height 11
